Goal: Task Accomplishment & Management: Use online tool/utility

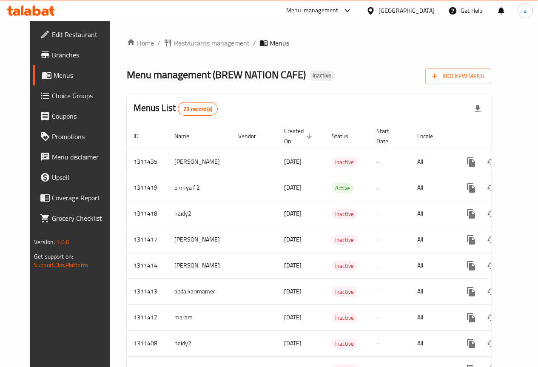
click at [375, 14] on icon at bounding box center [370, 10] width 9 height 9
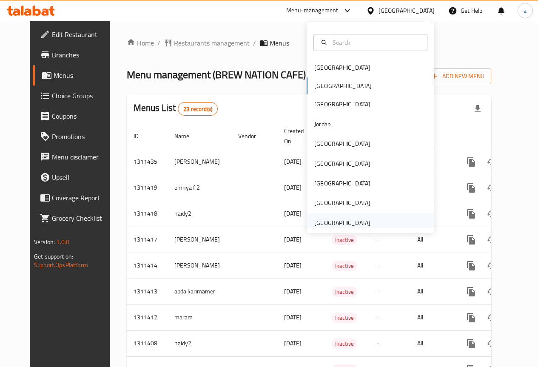
click at [343, 223] on div "[GEOGRAPHIC_DATA]" at bounding box center [342, 222] width 56 height 9
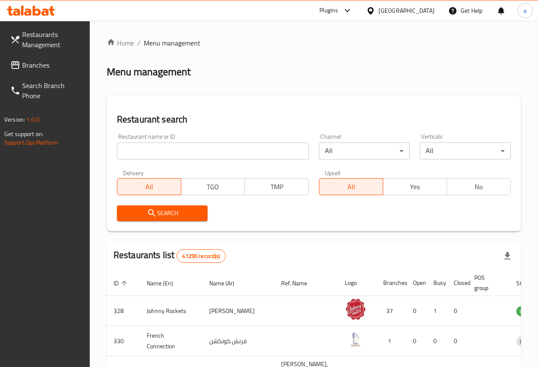
click at [62, 64] on span "Branches" at bounding box center [52, 65] width 61 height 10
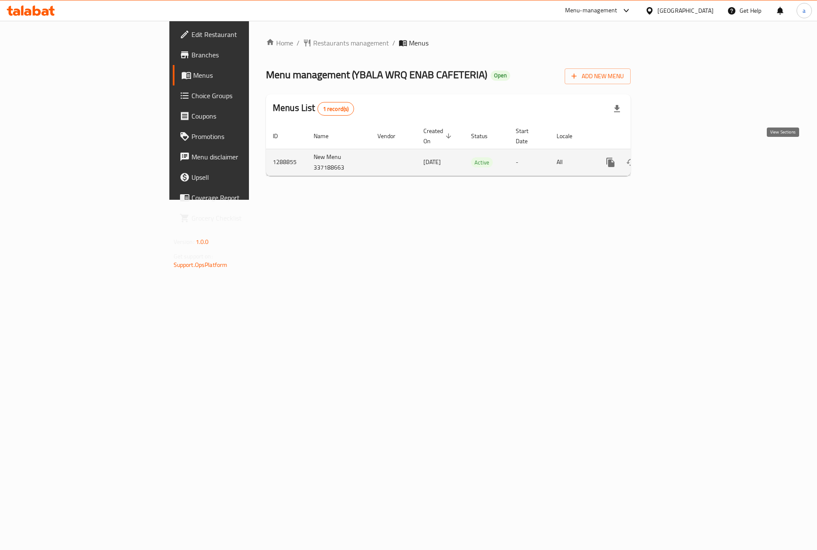
click at [677, 157] on icon "enhanced table" at bounding box center [671, 162] width 10 height 10
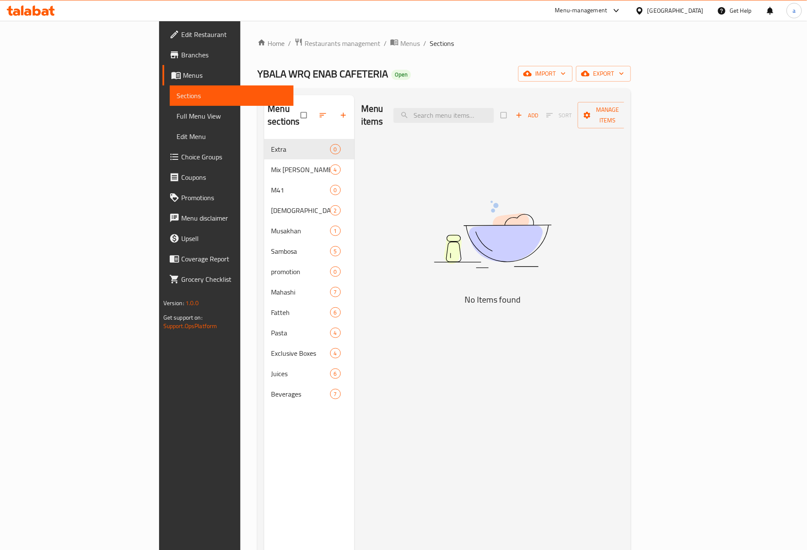
click at [181, 57] on span "Branches" at bounding box center [234, 55] width 106 height 10
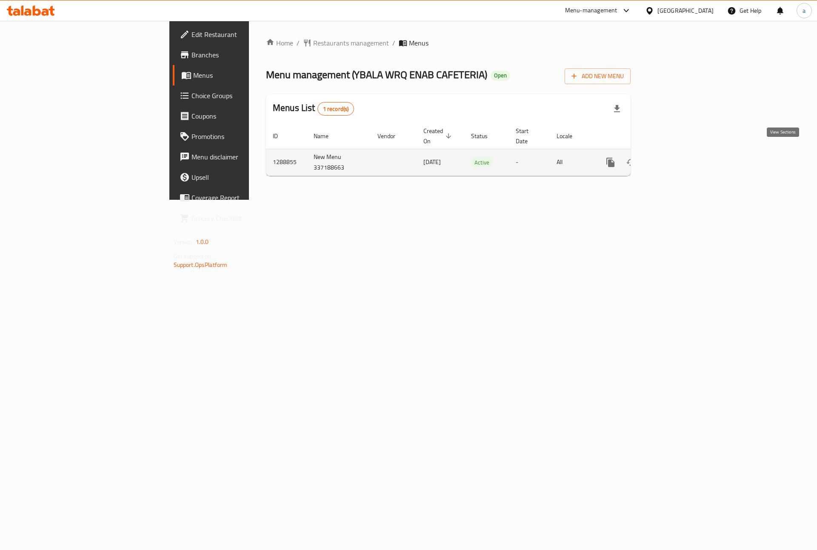
click at [682, 152] on link "enhanced table" at bounding box center [671, 162] width 20 height 20
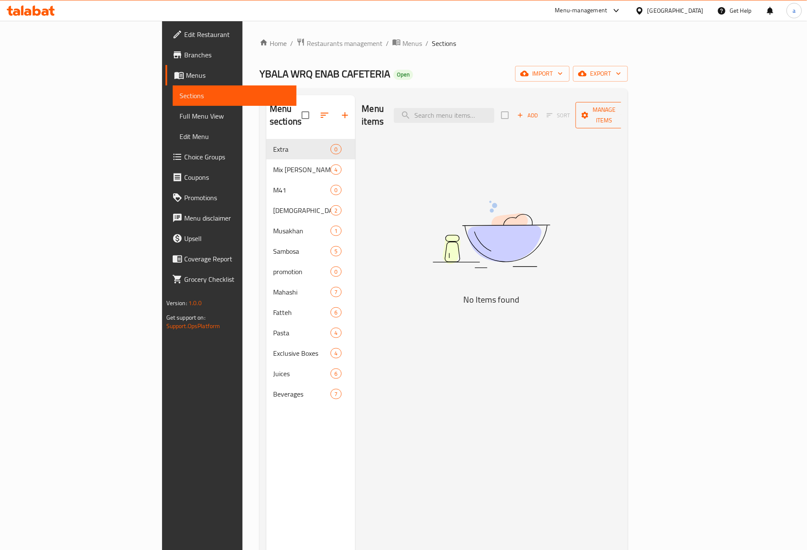
click at [627, 111] on icon "button" at bounding box center [623, 115] width 9 height 9
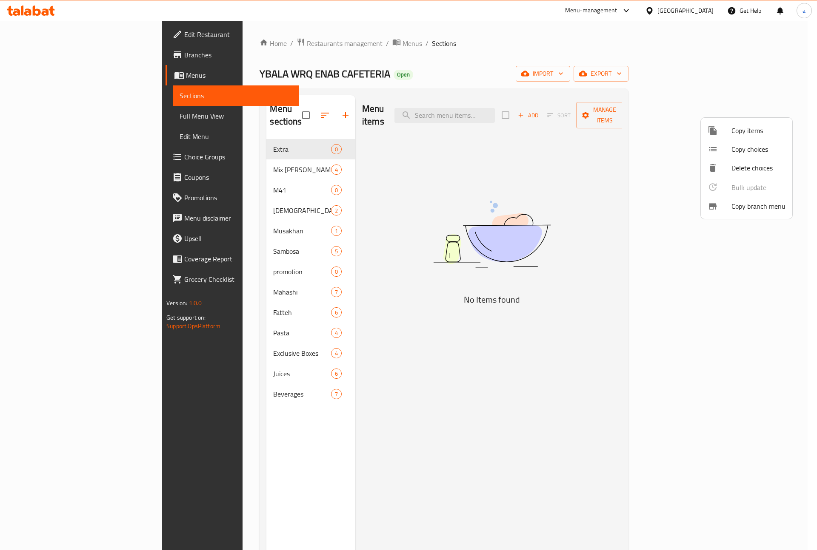
click at [758, 207] on span "Copy branch menu" at bounding box center [758, 206] width 54 height 10
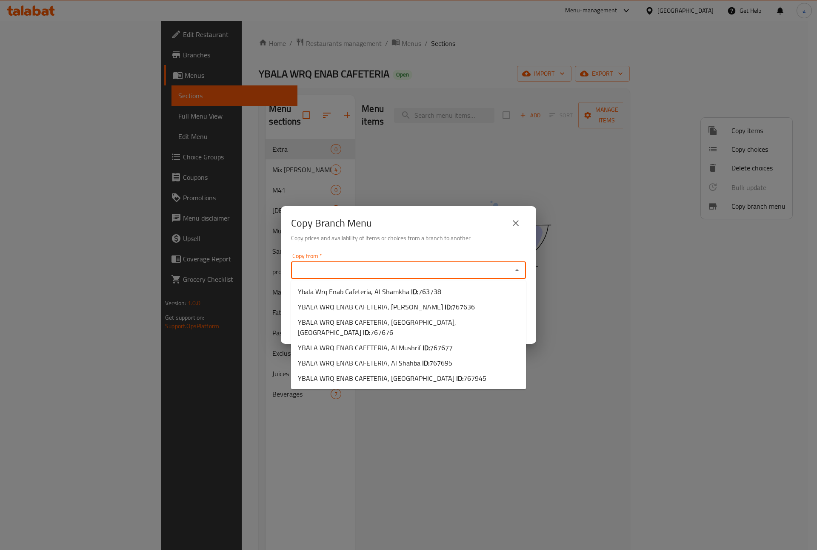
click at [421, 265] on input "Copy from   *" at bounding box center [401, 271] width 216 height 12
click at [460, 290] on li "Ybala Wrq Enab Cafeteria, Al Shamkha ID: 763738" at bounding box center [408, 291] width 235 height 15
type input "Ybala Wrq Enab Cafeteria, Al Shamkha"
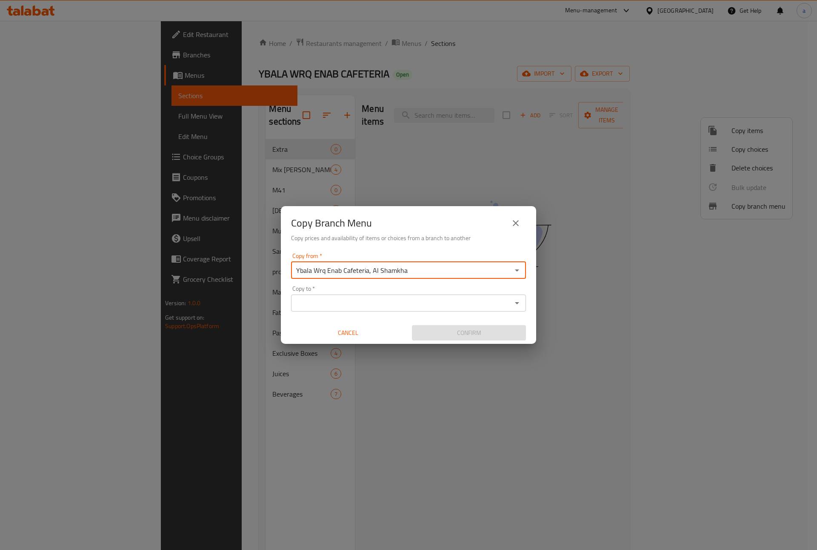
click at [448, 308] on input "Copy to   *" at bounding box center [401, 303] width 216 height 12
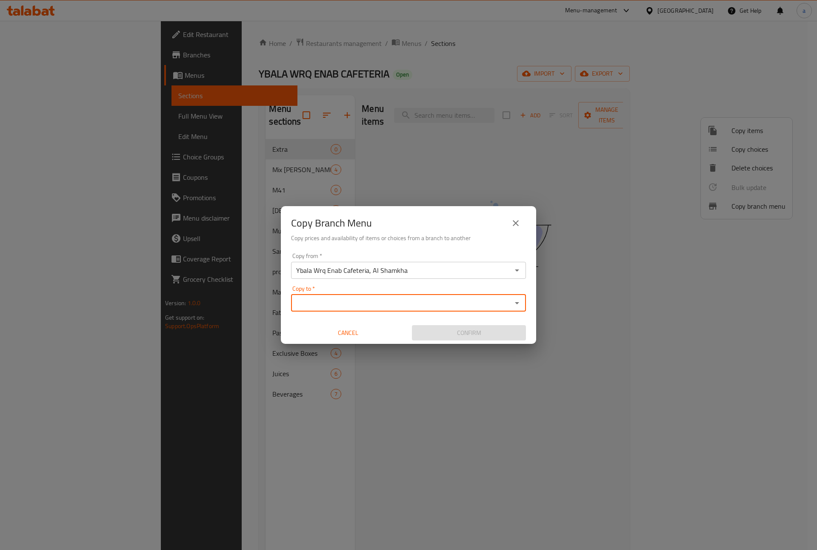
click at [336, 303] on input "Copy to   *" at bounding box center [401, 303] width 216 height 12
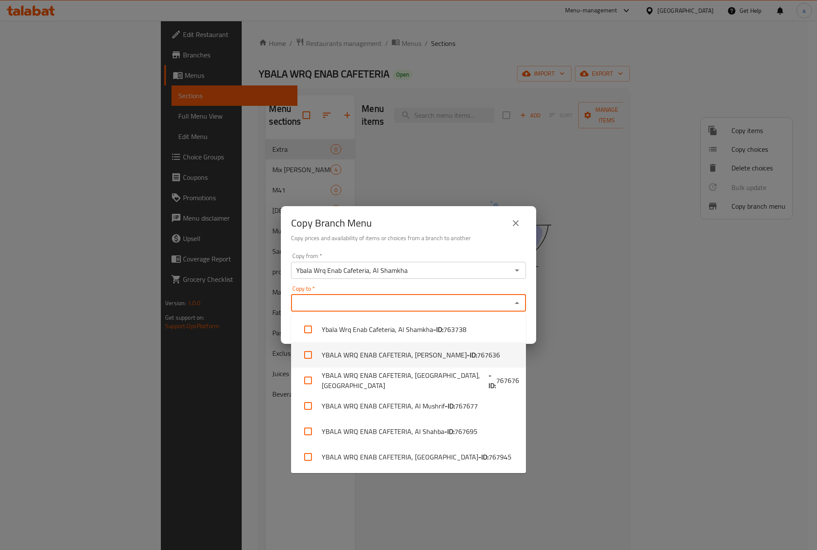
click at [430, 354] on li "YBALA WRQ ENAB CAFETERIA, Al Ameriya - ID: 767636" at bounding box center [408, 355] width 235 height 26
checkbox input "true"
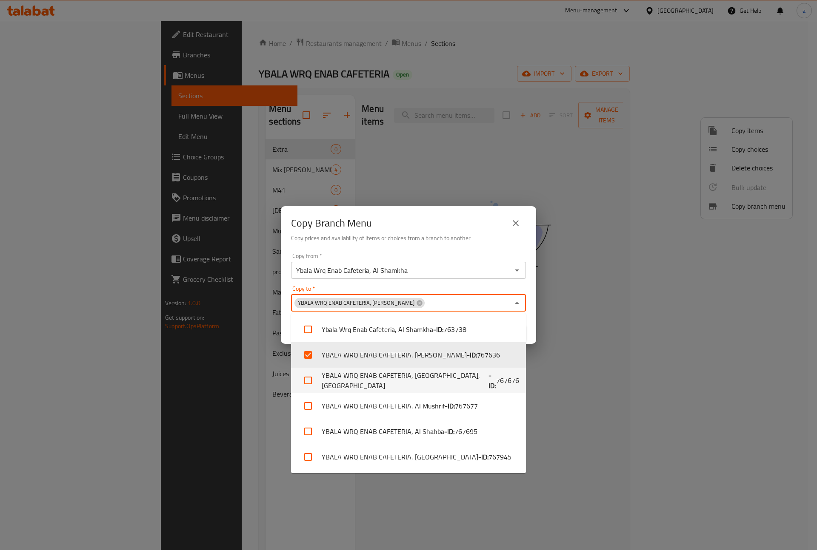
click at [606, 373] on div "Copy Branch Menu Copy prices and availability of items or choices from a branch…" at bounding box center [408, 275] width 817 height 550
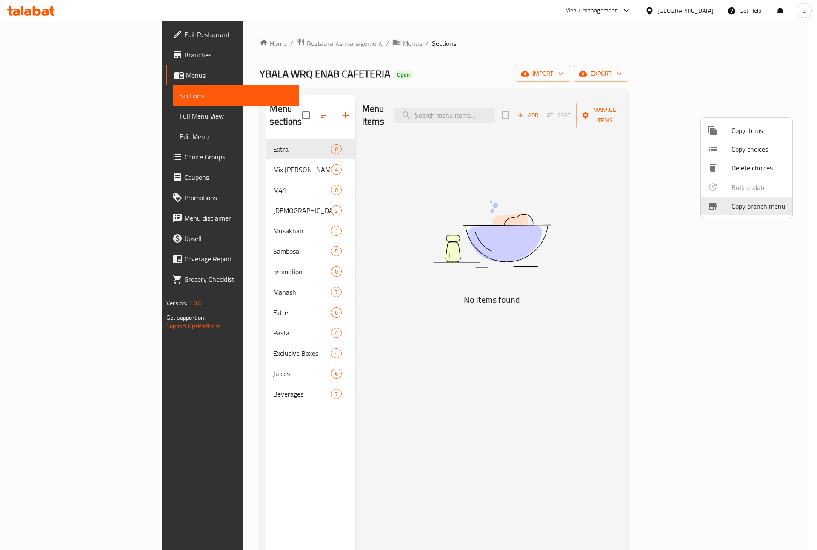
click at [85, 113] on div at bounding box center [408, 275] width 817 height 550
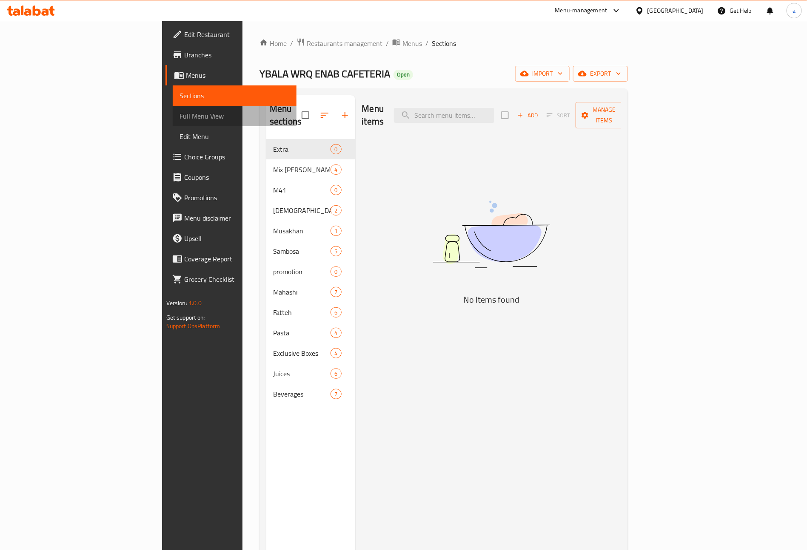
click at [179, 116] on span "Full Menu View" at bounding box center [234, 116] width 111 height 10
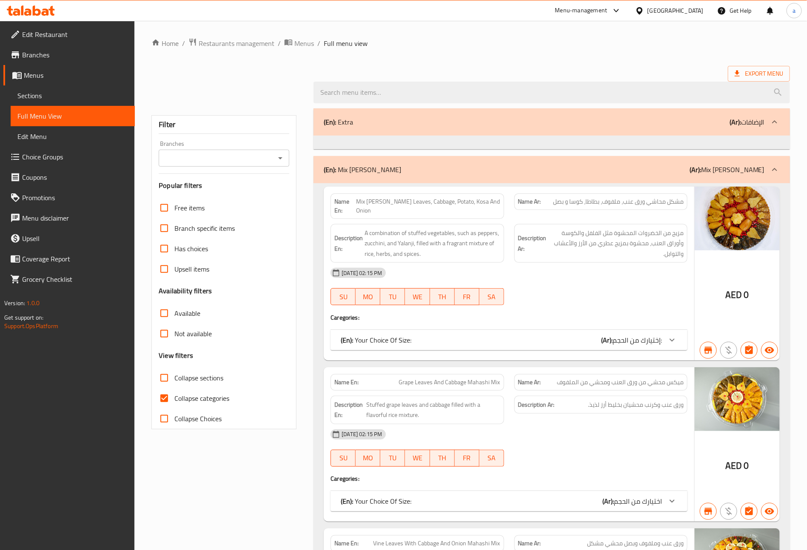
click at [229, 402] on span "Collapse categories" at bounding box center [201, 398] width 55 height 10
click at [174, 402] on input "Collapse categories" at bounding box center [164, 398] width 20 height 20
checkbox input "false"
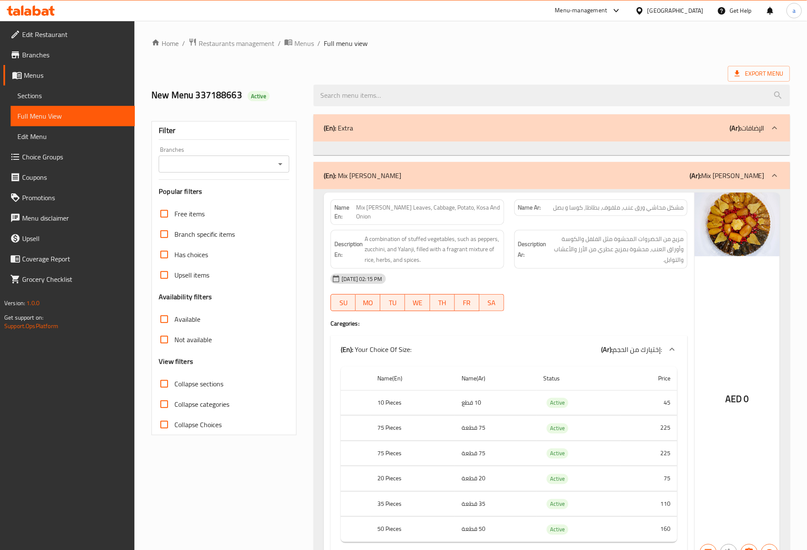
click at [83, 91] on span "Sections" at bounding box center [72, 96] width 111 height 10
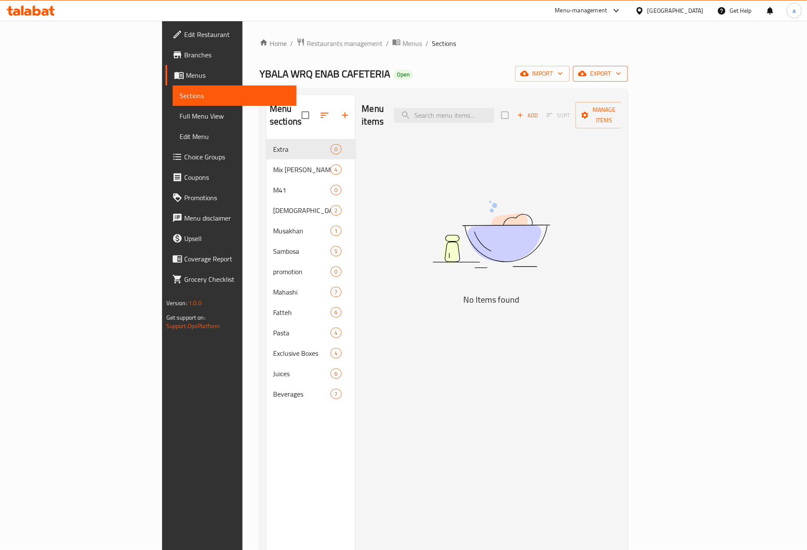
click at [623, 75] on icon "button" at bounding box center [618, 73] width 9 height 9
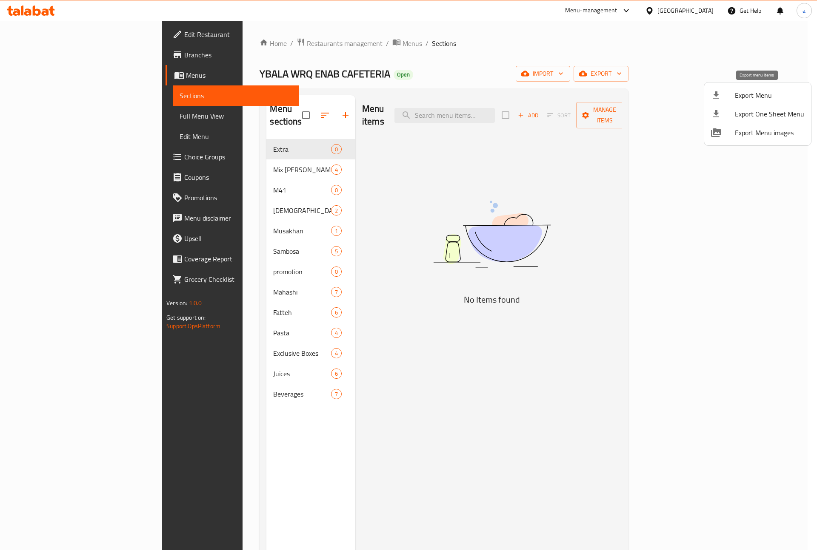
click at [742, 96] on span "Export Menu" at bounding box center [768, 95] width 69 height 10
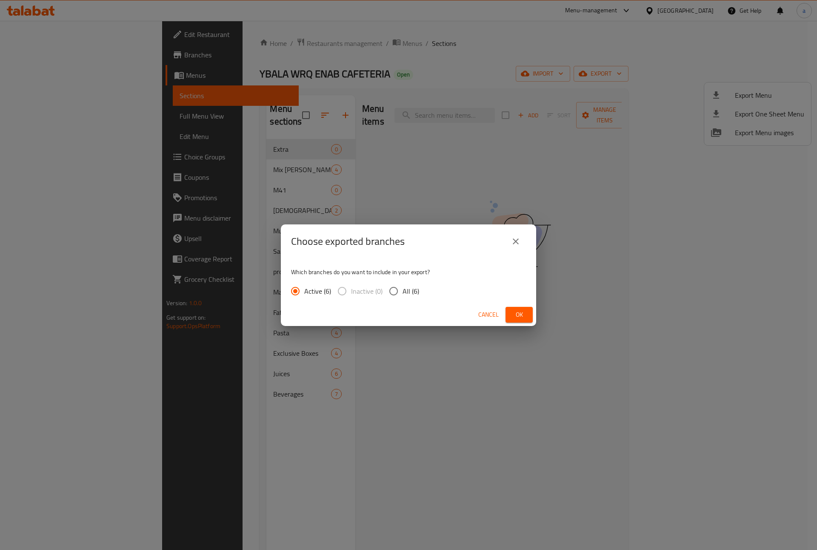
click at [393, 292] on input "All (6)" at bounding box center [393, 291] width 18 height 18
radio input "true"
click at [513, 313] on span "Ok" at bounding box center [519, 315] width 14 height 11
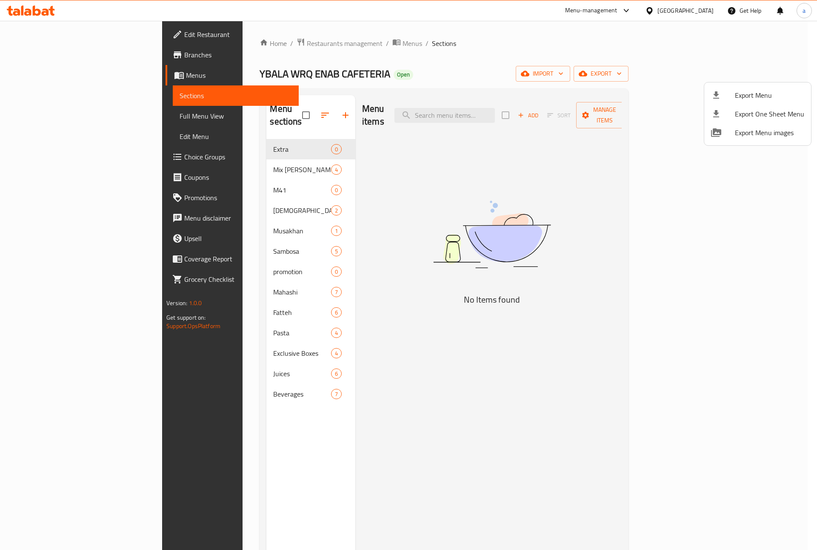
click at [686, 310] on div at bounding box center [408, 275] width 817 height 550
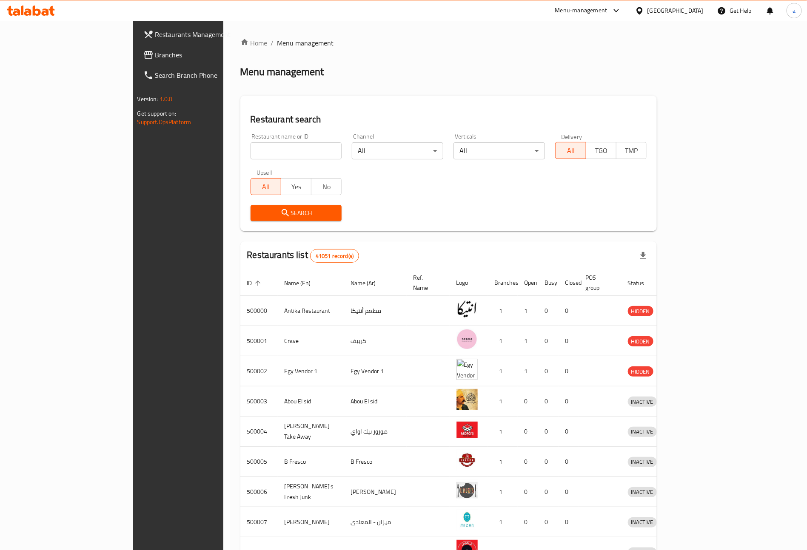
click at [697, 8] on div "[GEOGRAPHIC_DATA]" at bounding box center [675, 10] width 56 height 9
click at [603, 222] on div "[GEOGRAPHIC_DATA]" at bounding box center [611, 222] width 56 height 9
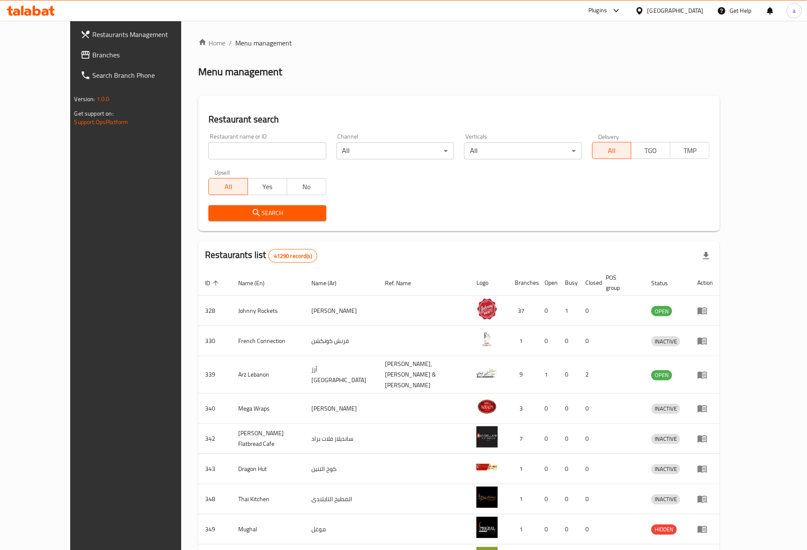
click at [92, 57] on span "Branches" at bounding box center [145, 55] width 106 height 10
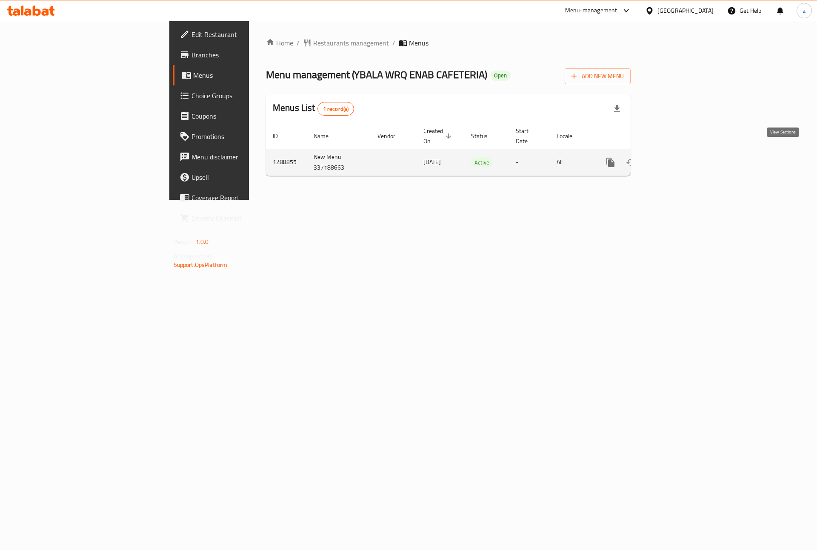
click at [677, 157] on icon "enhanced table" at bounding box center [671, 162] width 10 height 10
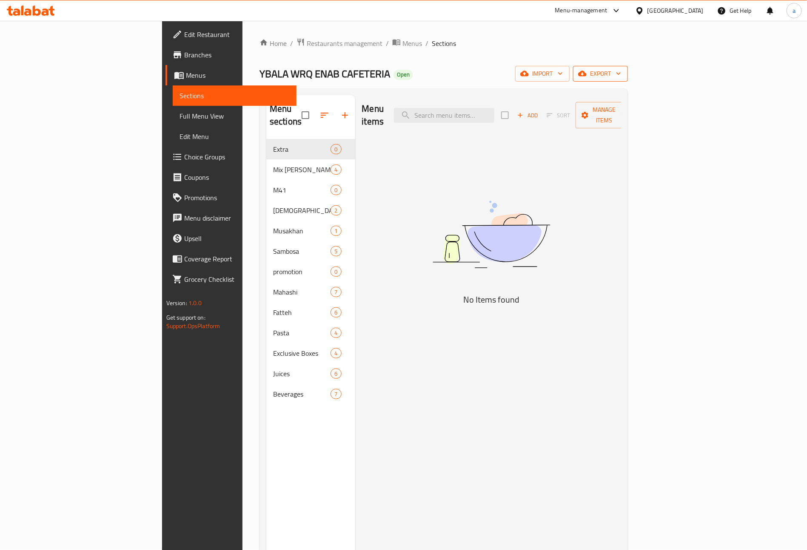
click at [620, 74] on icon "button" at bounding box center [618, 74] width 4 height 3
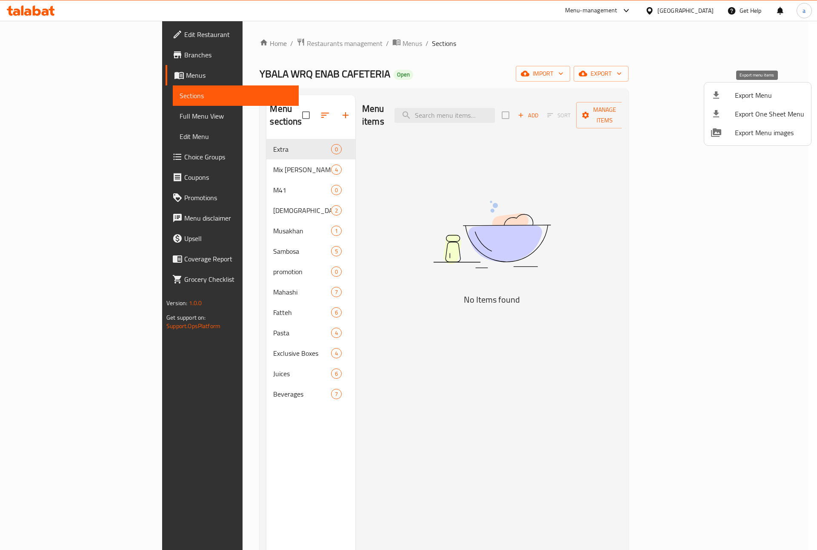
click at [757, 100] on span "Export Menu" at bounding box center [768, 95] width 69 height 10
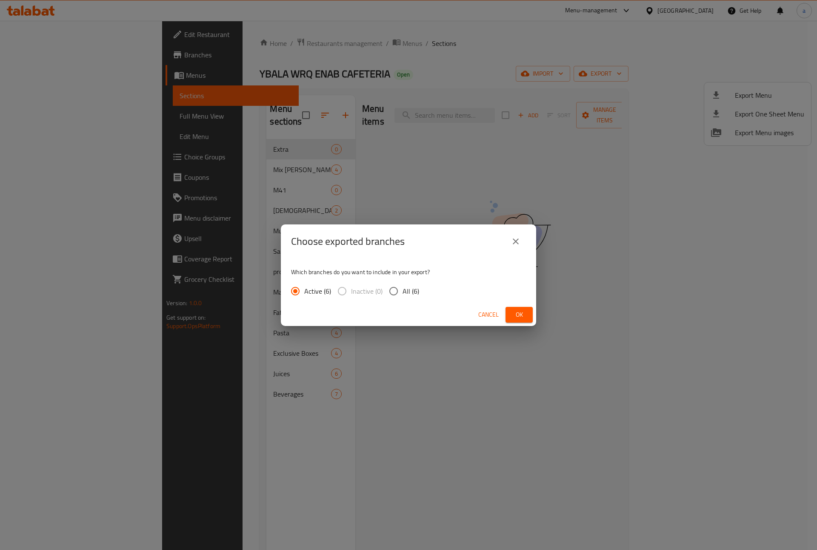
click at [390, 293] on input "All (6)" at bounding box center [393, 291] width 18 height 18
radio input "true"
click at [517, 310] on span "Ok" at bounding box center [519, 315] width 14 height 11
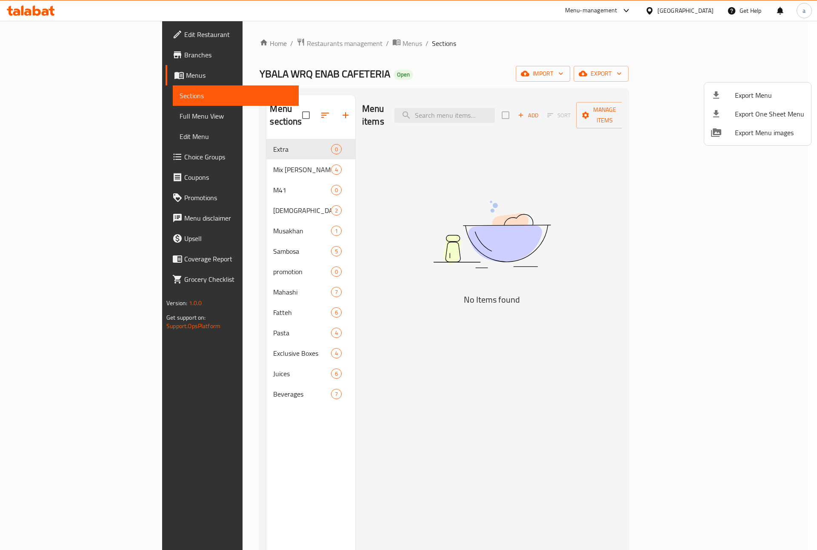
click at [465, 184] on div at bounding box center [408, 275] width 817 height 550
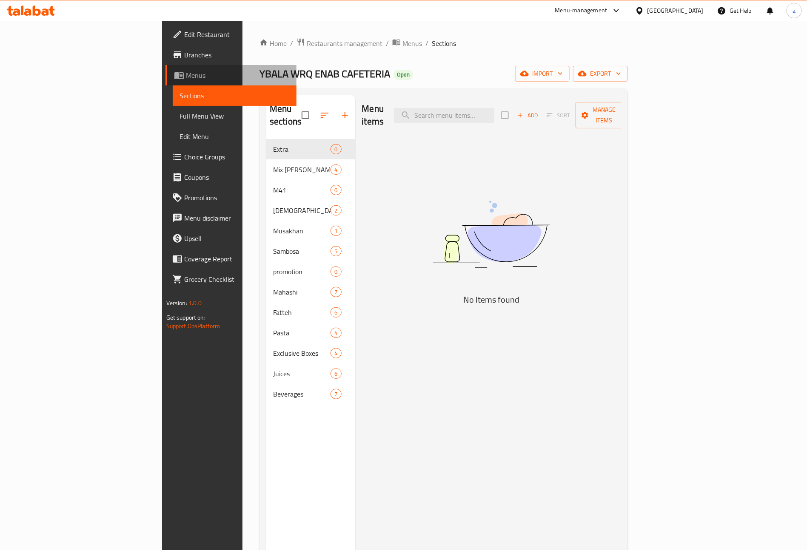
click at [186, 70] on span "Menus" at bounding box center [238, 75] width 104 height 10
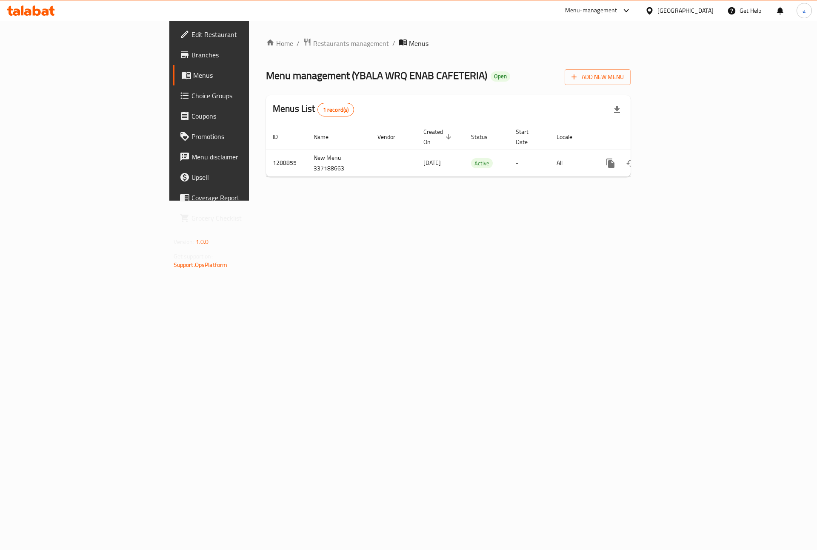
click at [191, 56] on span "Branches" at bounding box center [245, 55] width 108 height 10
